Goal: Task Accomplishment & Management: Manage account settings

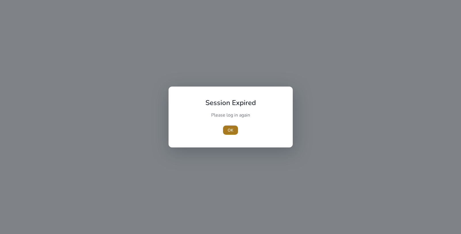
click at [231, 132] on span "OK" at bounding box center [231, 130] width 6 height 6
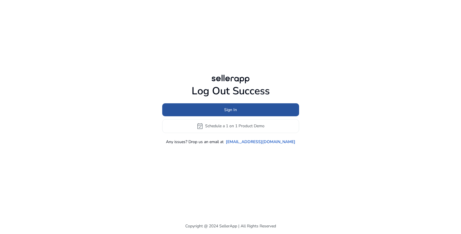
click at [233, 108] on span "Sign In" at bounding box center [230, 110] width 13 height 6
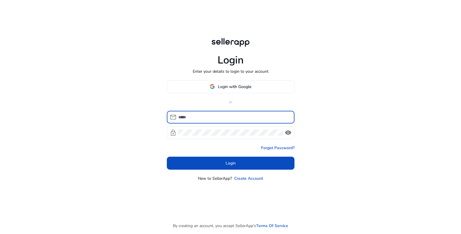
type input "**********"
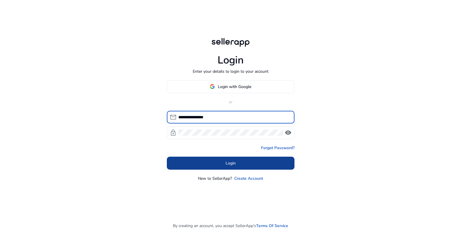
click at [228, 166] on span at bounding box center [231, 163] width 128 height 14
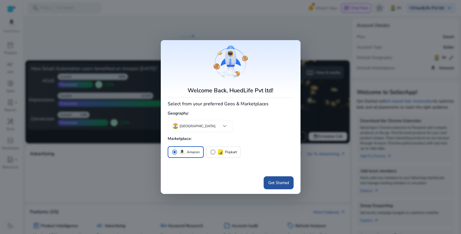
click at [278, 183] on span "Get Started" at bounding box center [279, 183] width 21 height 6
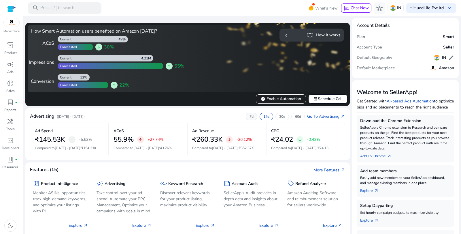
click at [254, 116] on div "7d" at bounding box center [252, 116] width 12 height 7
